Goal: Communication & Community: Answer question/provide support

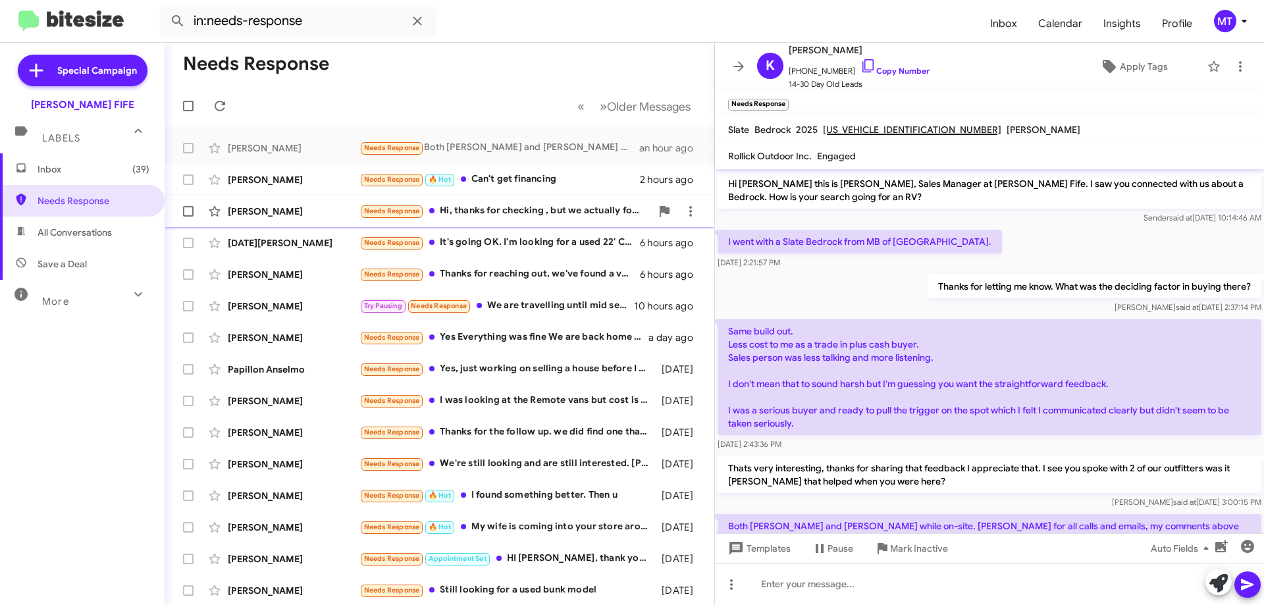
scroll to position [91, 0]
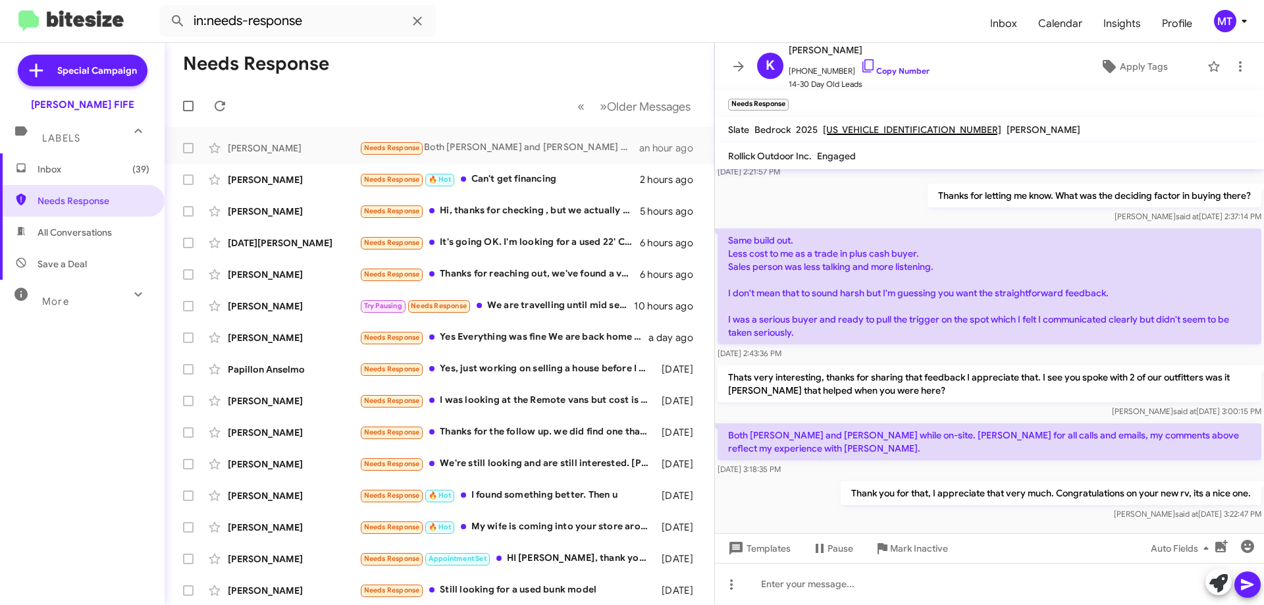
click at [920, 508] on div "[PERSON_NAME] said at [DATE] 3:22:47 PM" at bounding box center [1051, 514] width 421 height 13
click at [923, 493] on div "Thank you for that, I appreciate that very much. Congratulations on your new rv…" at bounding box center [1051, 501] width 421 height 40
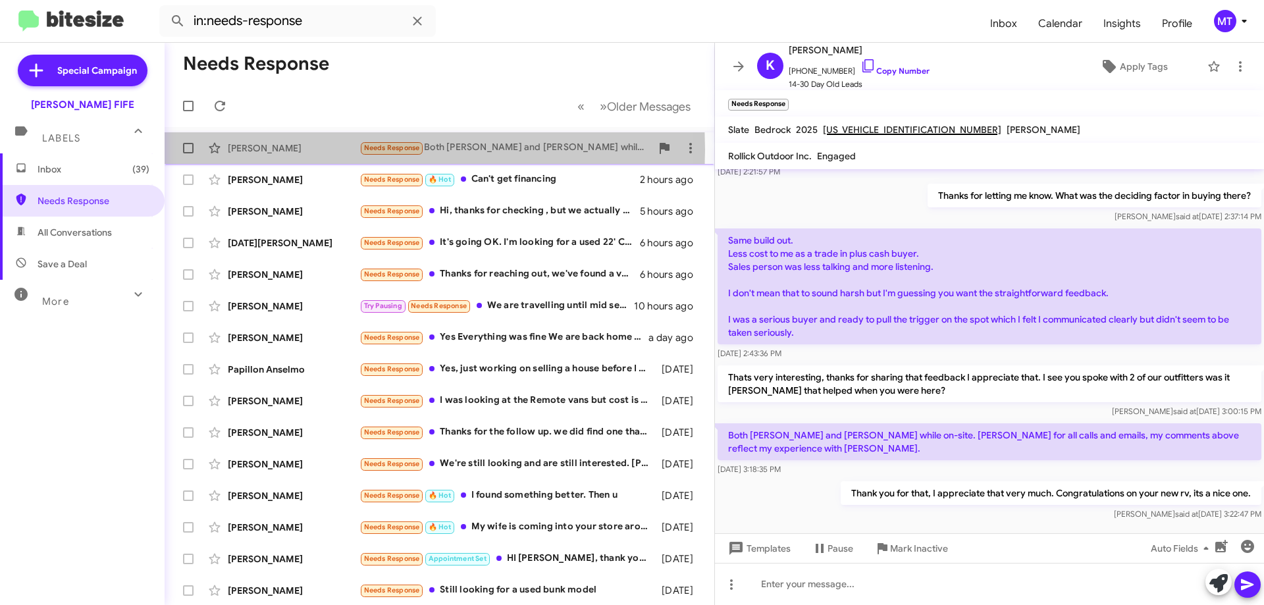
click at [281, 149] on div "[PERSON_NAME]" at bounding box center [294, 148] width 132 height 13
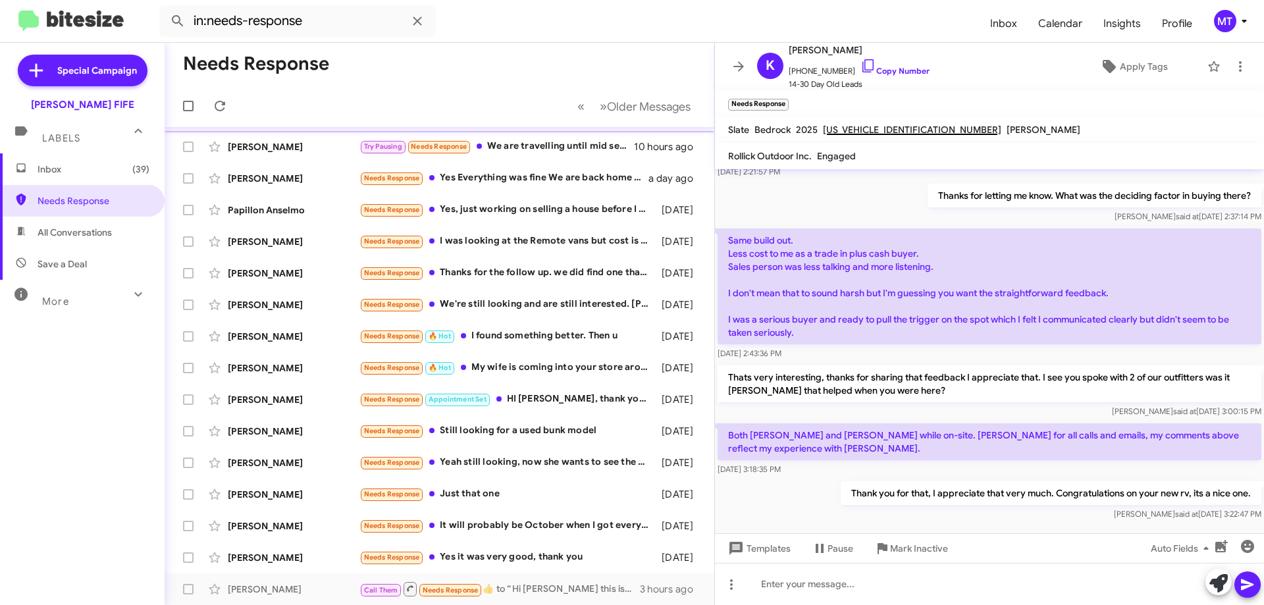
scroll to position [0, 0]
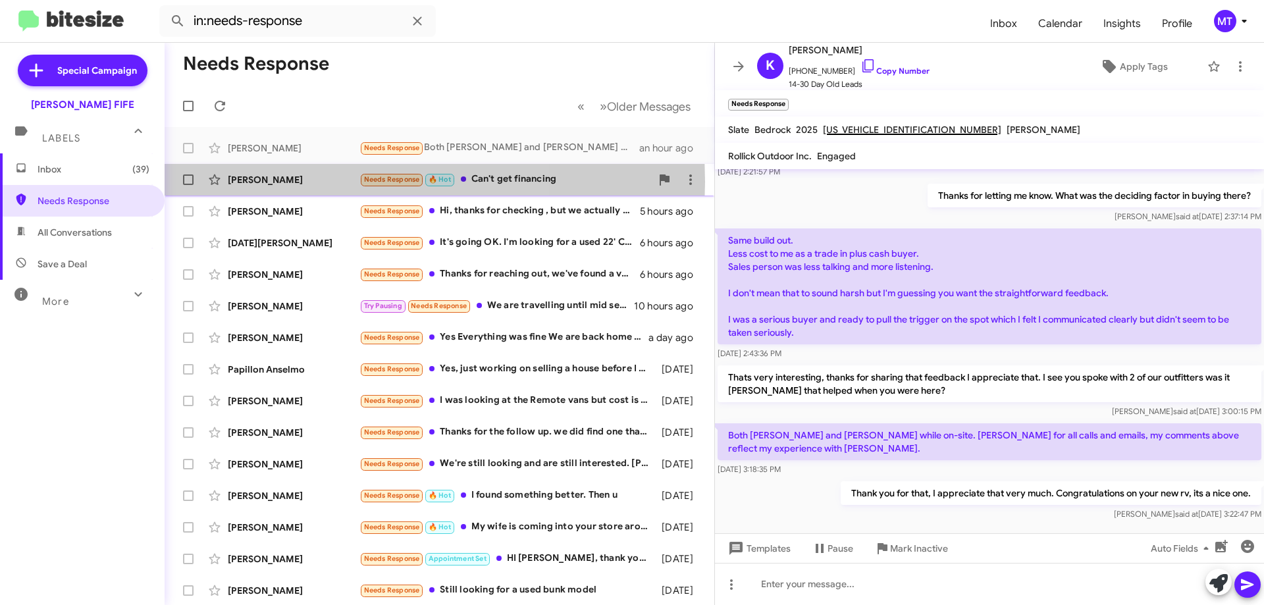
click at [292, 182] on div "[PERSON_NAME]" at bounding box center [294, 179] width 132 height 13
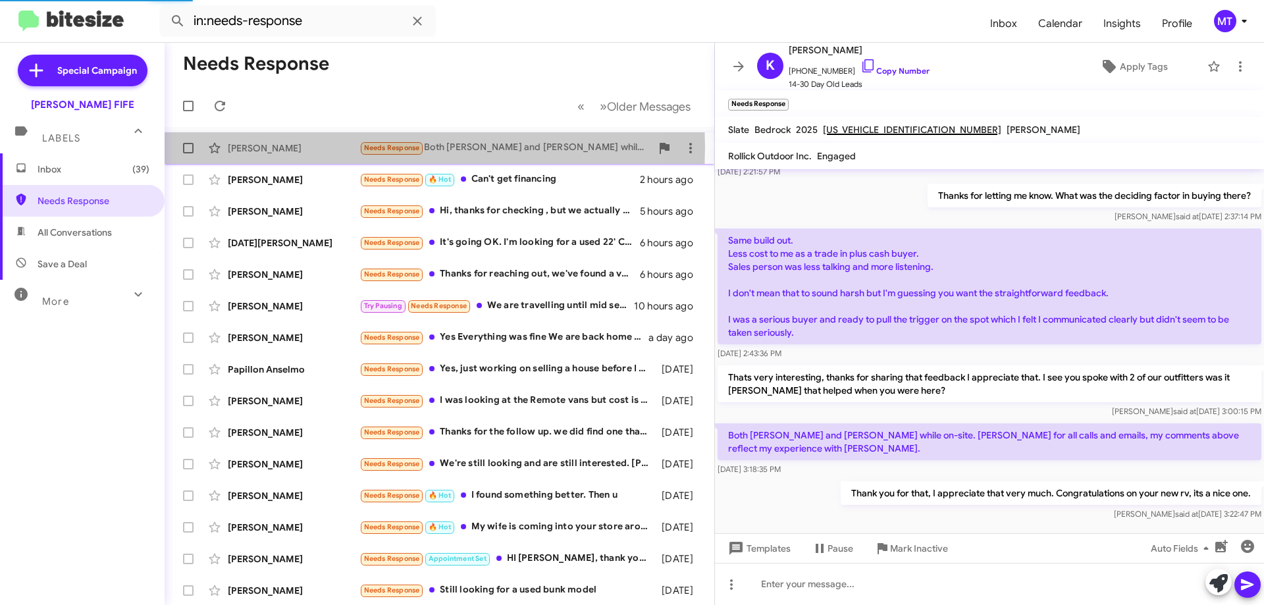
click at [266, 147] on div "[PERSON_NAME]" at bounding box center [294, 148] width 132 height 13
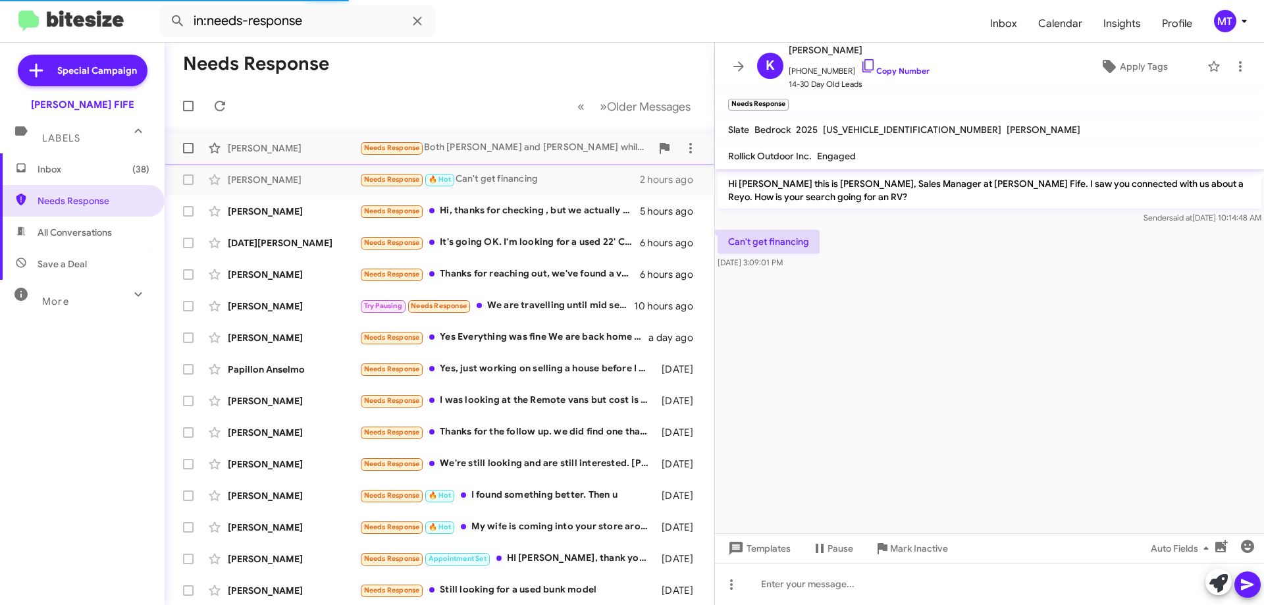
scroll to position [139, 0]
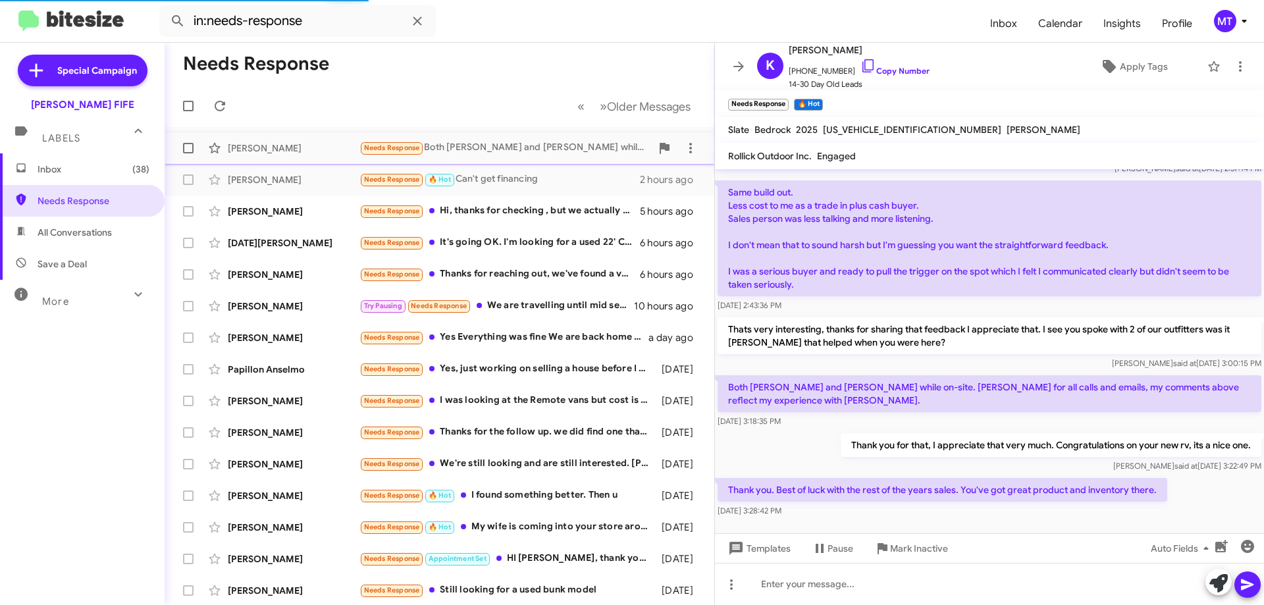
click at [266, 147] on div "[PERSON_NAME]" at bounding box center [294, 148] width 132 height 13
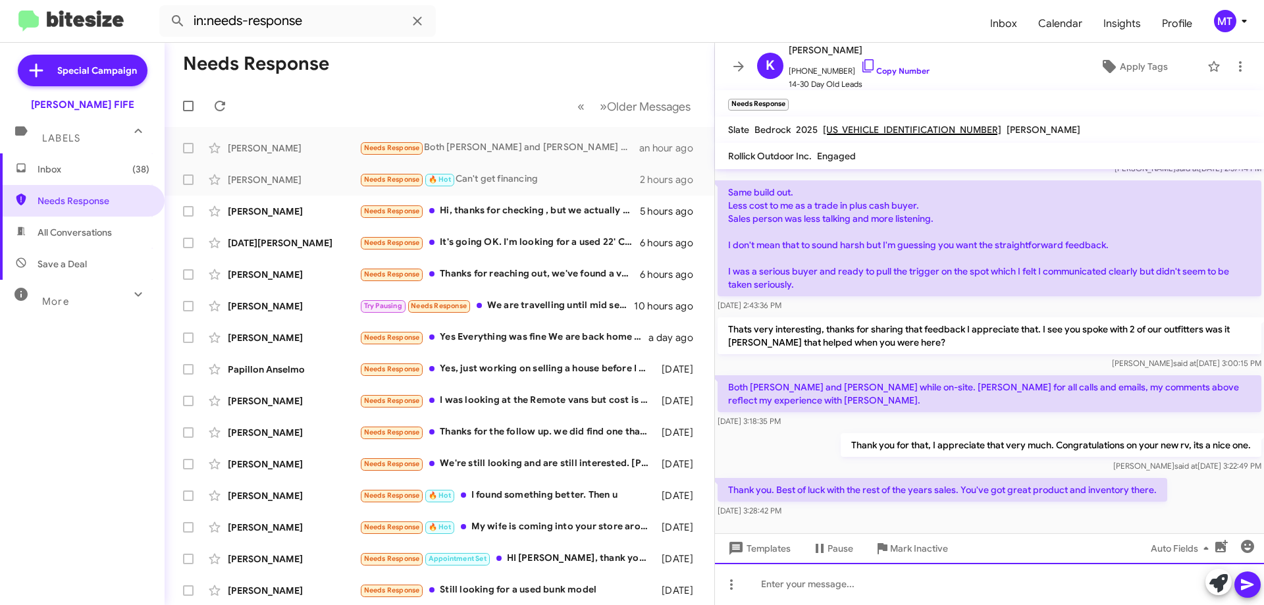
click at [839, 584] on div at bounding box center [989, 584] width 549 height 42
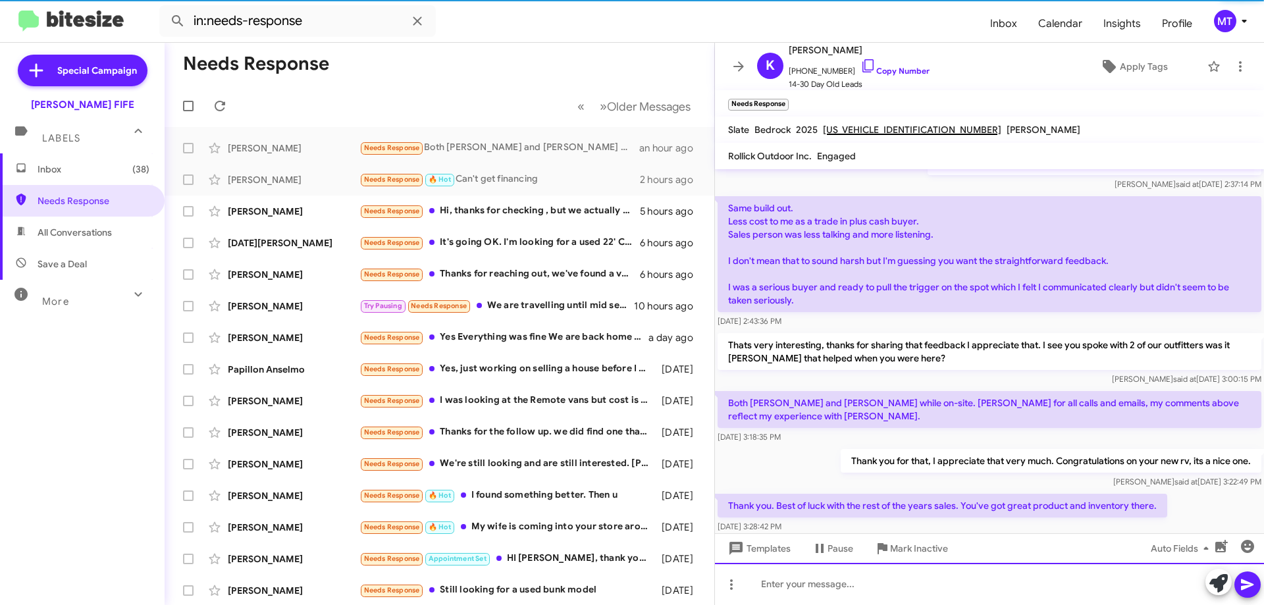
scroll to position [187, 0]
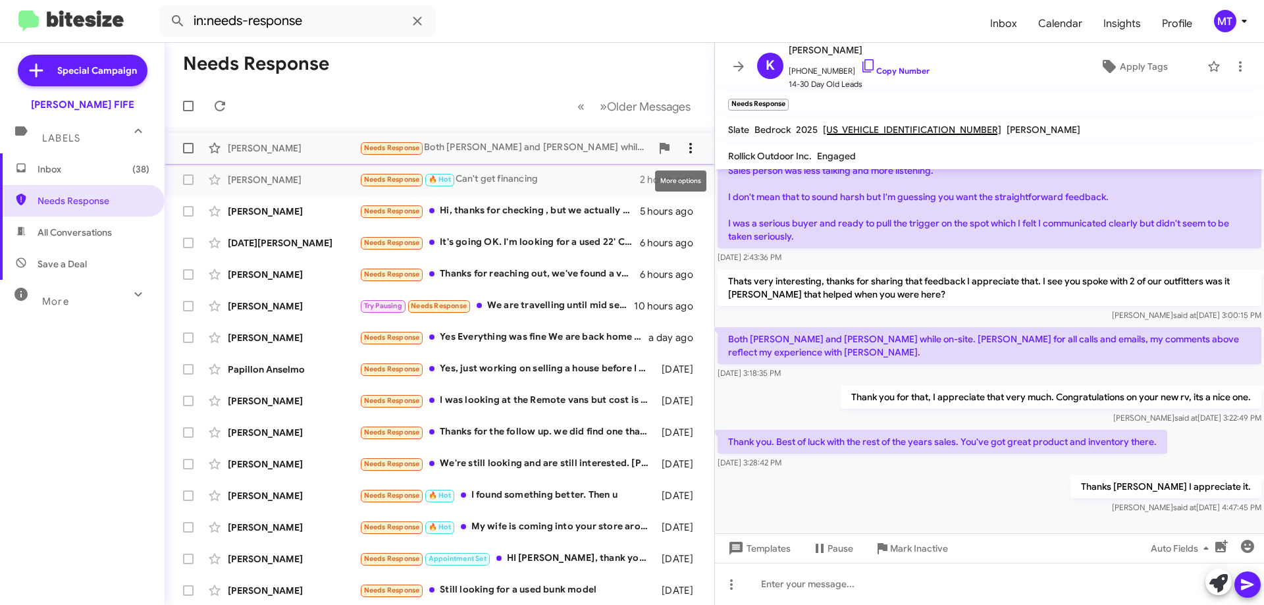
click at [684, 148] on icon at bounding box center [691, 148] width 16 height 16
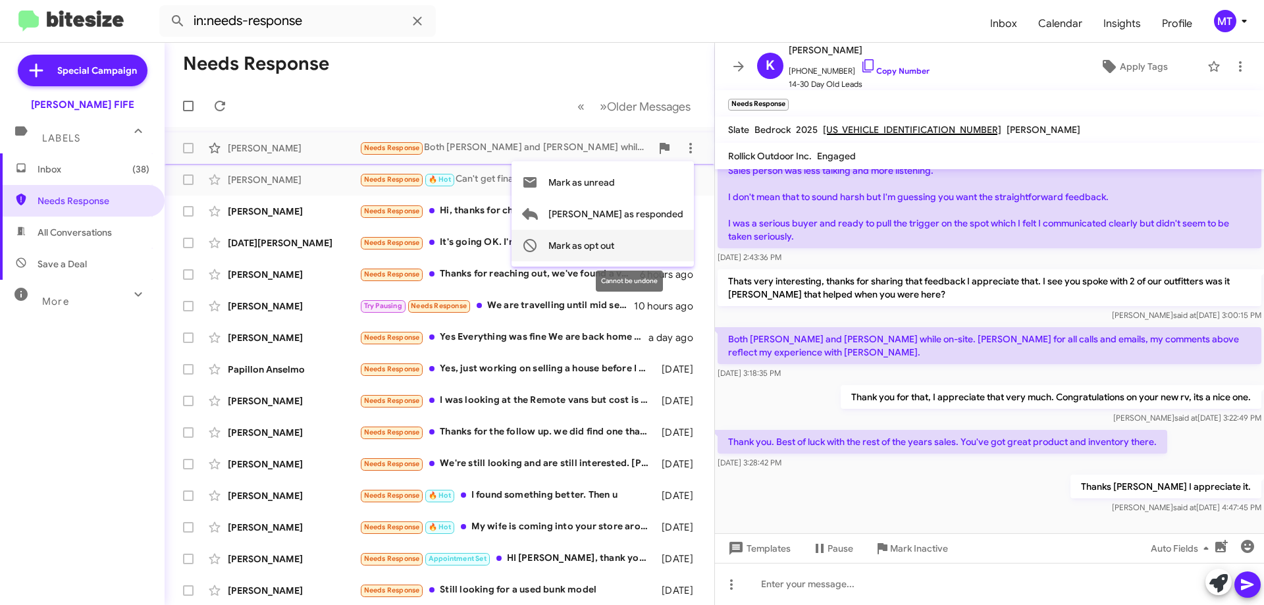
click at [614, 241] on span "Mark as opt out" at bounding box center [582, 246] width 66 height 32
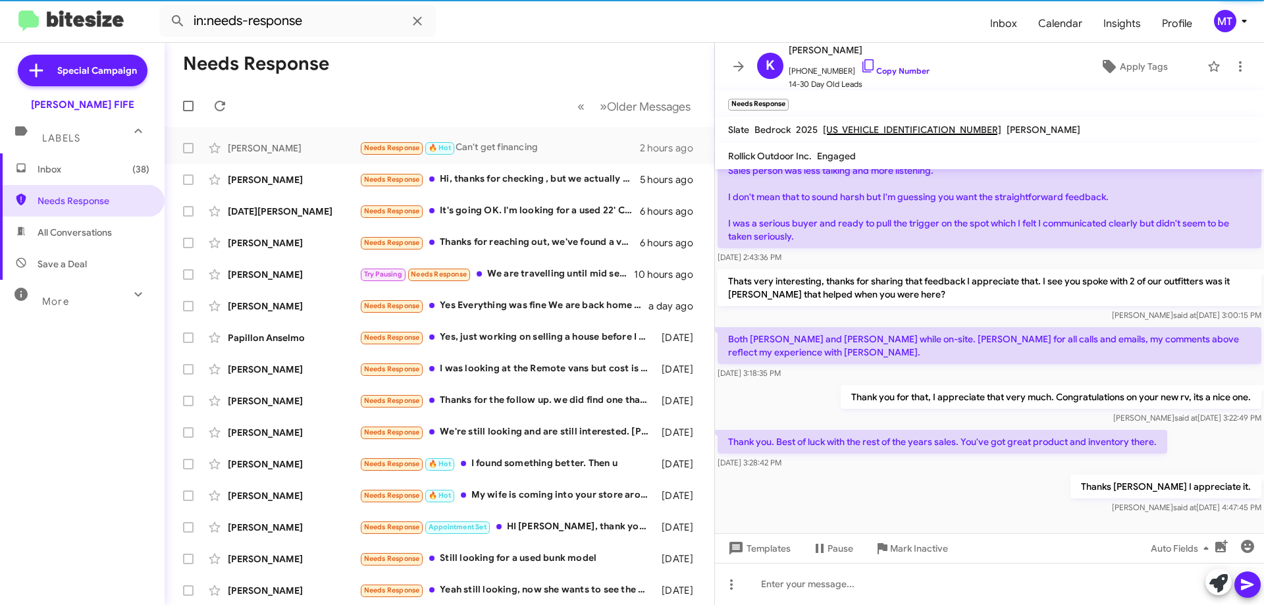
click at [530, 66] on mat-toolbar-row "Needs Response" at bounding box center [440, 64] width 550 height 42
